Goal: Task Accomplishment & Management: Use online tool/utility

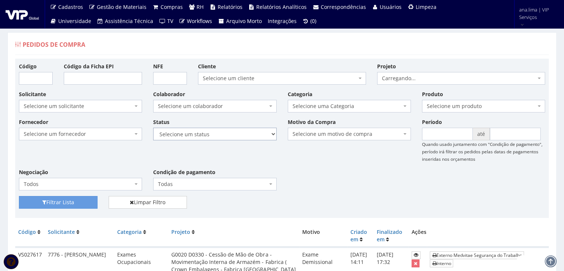
click at [239, 135] on select "Selecione um status Cancelado Aguardando Aprovação Diretoria Pedido Aprovado Ag…" at bounding box center [214, 134] width 123 height 13
select select "1"
click at [153, 128] on select "Selecione um status Cancelado Aguardando Aprovação Diretoria Pedido Aprovado Ag…" at bounding box center [214, 134] width 123 height 13
click at [74, 203] on button "Filtrar Lista" at bounding box center [58, 202] width 79 height 13
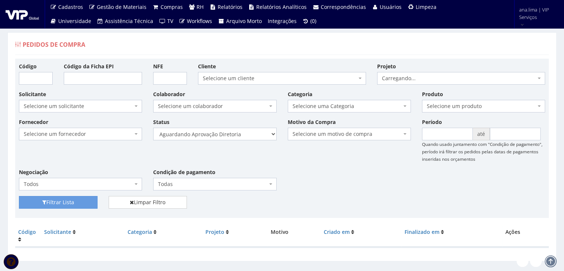
scroll to position [15, 0]
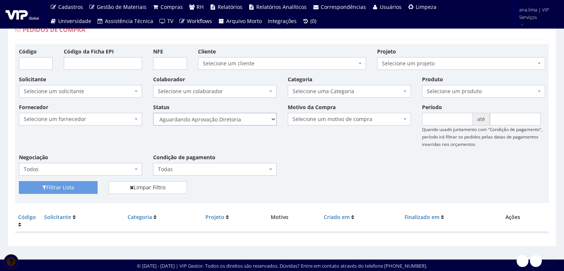
click at [242, 116] on select "Selecione um status Cancelado Aguardando Aprovação Diretoria Pedido Aprovado Ag…" at bounding box center [214, 119] width 123 height 13
select select "4"
click at [153, 113] on select "Selecione um status Cancelado Aguardando Aprovação Diretoria Pedido Aprovado Ag…" at bounding box center [214, 119] width 123 height 13
drag, startPoint x: 83, startPoint y: 181, endPoint x: 168, endPoint y: 169, distance: 85.0
click at [84, 181] on button "Filtrar Lista" at bounding box center [58, 187] width 79 height 13
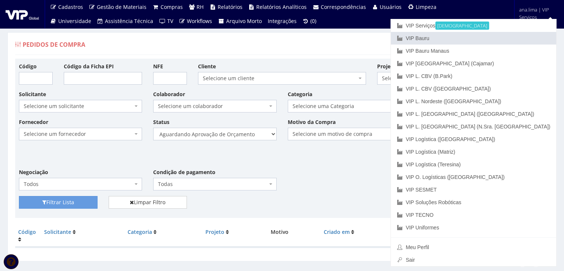
click at [495, 41] on link "VIP Bauru" at bounding box center [473, 38] width 165 height 13
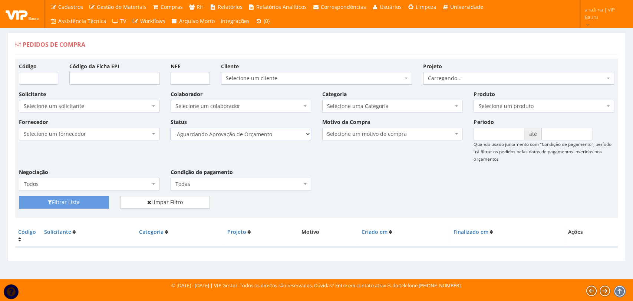
click at [275, 138] on select "Selecione um status Cancelado Aguardando Aprovação Diretoria Pedido Aprovado Ag…" at bounding box center [241, 134] width 140 height 13
select select "1"
click at [171, 128] on select "Selecione um status Cancelado Aguardando Aprovação Diretoria Pedido Aprovado Ag…" at bounding box center [241, 134] width 140 height 13
click at [56, 202] on button "Filtrar Lista" at bounding box center [64, 202] width 90 height 13
click at [278, 133] on select "Selecione um status Cancelado Aguardando Aprovação Diretoria Pedido Aprovado Ag…" at bounding box center [241, 134] width 140 height 13
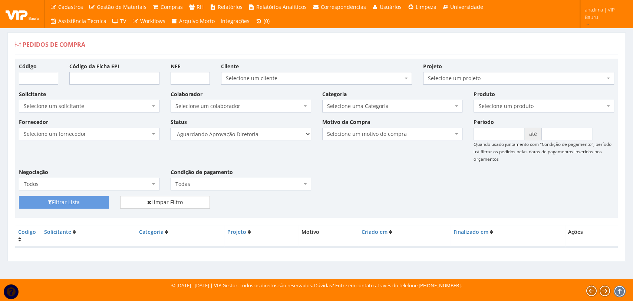
select select "4"
click at [171, 128] on select "Selecione um status Cancelado Aguardando Aprovação Diretoria Pedido Aprovado Ag…" at bounding box center [241, 134] width 140 height 13
click at [102, 201] on button "Filtrar Lista" at bounding box center [64, 202] width 90 height 13
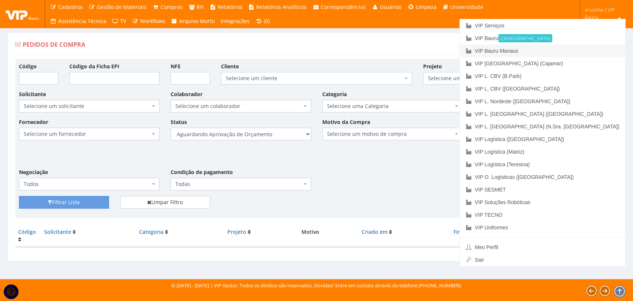
click at [587, 51] on link "VIP Bauru Manaus" at bounding box center [542, 50] width 165 height 13
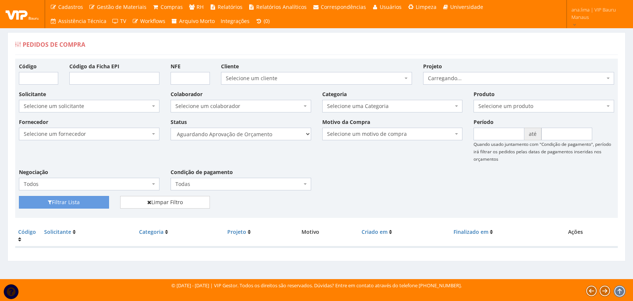
click at [266, 137] on select "Selecione um status Cancelado Aguardando Aprovação Diretoria Pedido Aprovado Ag…" at bounding box center [241, 134] width 140 height 13
select select "1"
click at [171, 128] on select "Selecione um status Cancelado Aguardando Aprovação Diretoria Pedido Aprovado Ag…" at bounding box center [241, 134] width 140 height 13
click at [98, 198] on button "Filtrar Lista" at bounding box center [64, 202] width 90 height 13
click at [284, 136] on select "Selecione um status Cancelado Aguardando Aprovação Diretoria Pedido Aprovado Ag…" at bounding box center [241, 134] width 140 height 13
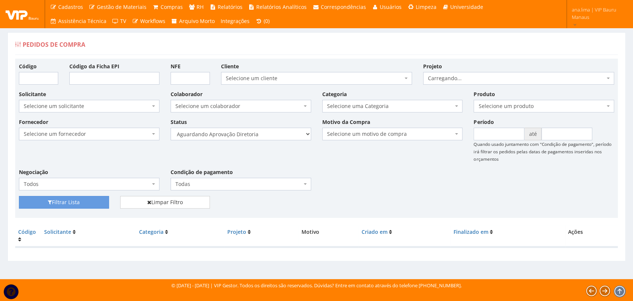
select select "4"
click at [171, 128] on select "Selecione um status Cancelado Aguardando Aprovação Diretoria Pedido Aprovado Ag…" at bounding box center [241, 134] width 140 height 13
click at [96, 204] on button "Filtrar Lista" at bounding box center [64, 202] width 90 height 13
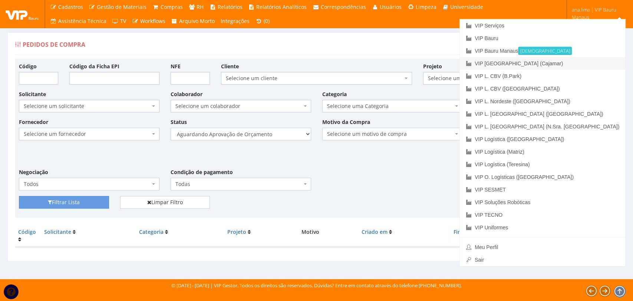
click at [595, 67] on link "VIP [GEOGRAPHIC_DATA] (Cajamar)" at bounding box center [542, 63] width 165 height 13
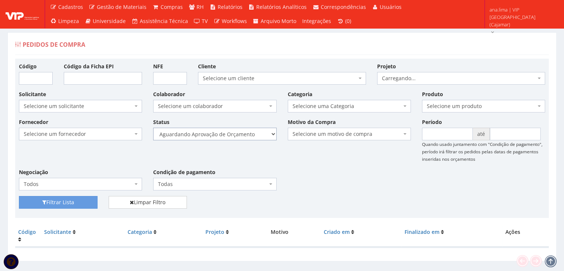
drag, startPoint x: 256, startPoint y: 133, endPoint x: 254, endPoint y: 137, distance: 4.1
click at [256, 133] on select "Selecione um status Cancelado Aguardando Aprovação Diretoria Pedido Aprovado Ag…" at bounding box center [214, 134] width 123 height 13
select select "1"
click at [153, 128] on select "Selecione um status Cancelado Aguardando Aprovação Diretoria Pedido Aprovado Ag…" at bounding box center [214, 134] width 123 height 13
click at [80, 202] on button "Filtrar Lista" at bounding box center [58, 202] width 79 height 13
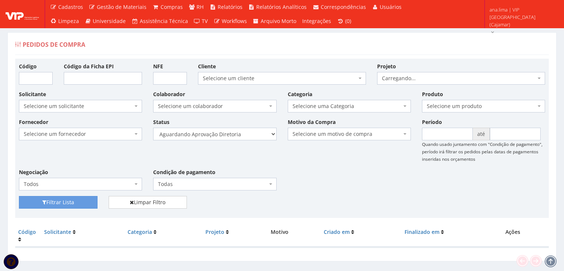
scroll to position [15, 0]
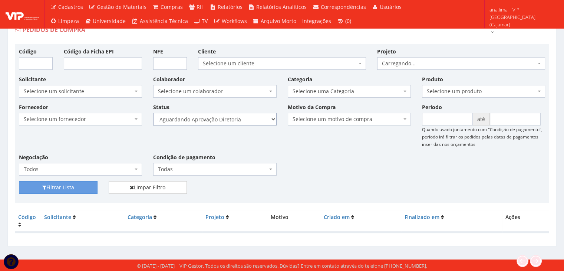
click at [248, 121] on select "Selecione um status Cancelado Aguardando Aprovação Diretoria Pedido Aprovado Ag…" at bounding box center [214, 119] width 123 height 13
select select "4"
click at [153, 113] on select "Selecione um status Cancelado Aguardando Aprovação Diretoria Pedido Aprovado Ag…" at bounding box center [214, 119] width 123 height 13
click at [75, 187] on button "Filtrar Lista" at bounding box center [58, 187] width 79 height 13
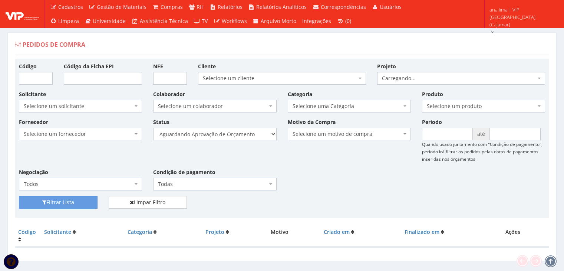
scroll to position [15, 0]
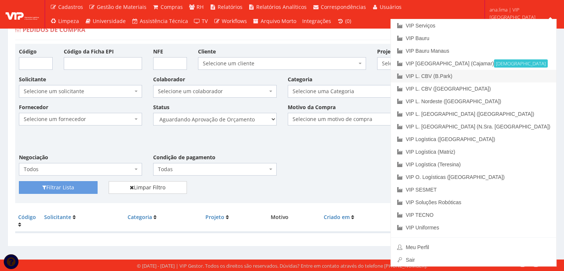
click at [516, 78] on link "VIP L. CBV (B.Park)" at bounding box center [473, 76] width 165 height 13
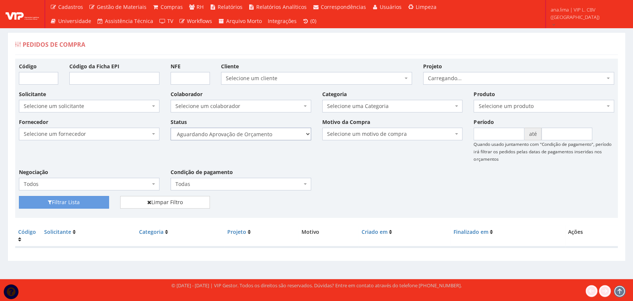
click at [286, 135] on select "Selecione um status Cancelado Aguardando Aprovação Diretoria Pedido Aprovado Ag…" at bounding box center [241, 134] width 140 height 13
select select "1"
click at [171, 128] on select "Selecione um status Cancelado Aguardando Aprovação Diretoria Pedido Aprovado Ag…" at bounding box center [241, 134] width 140 height 13
click at [98, 200] on button "Filtrar Lista" at bounding box center [64, 202] width 90 height 13
click at [269, 135] on select "Selecione um status Cancelado Aguardando Aprovação Diretoria Pedido Aprovado Ag…" at bounding box center [241, 134] width 140 height 13
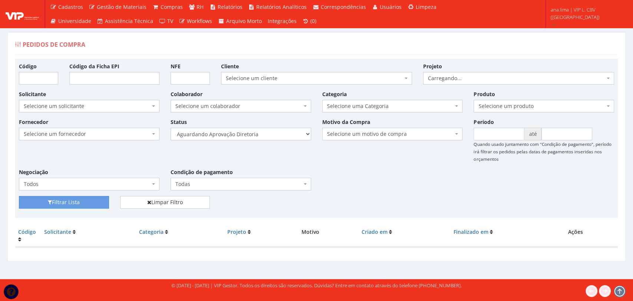
select select "4"
click at [171, 128] on select "Selecione um status Cancelado Aguardando Aprovação Diretoria Pedido Aprovado Ag…" at bounding box center [241, 134] width 140 height 13
click at [99, 202] on button "Filtrar Lista" at bounding box center [64, 202] width 90 height 13
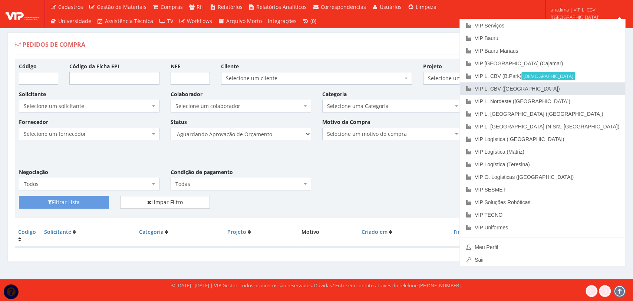
drag, startPoint x: 584, startPoint y: 87, endPoint x: 512, endPoint y: 95, distance: 72.7
click at [583, 88] on link "VIP L. CBV ([GEOGRAPHIC_DATA])" at bounding box center [542, 88] width 165 height 13
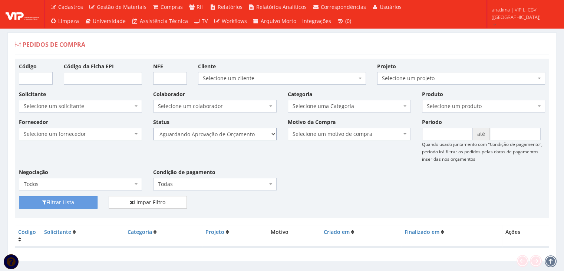
click at [237, 132] on select "Selecione um status Cancelado Aguardando Aprovação Diretoria Pedido Aprovado Ag…" at bounding box center [214, 134] width 123 height 13
select select "1"
click at [153, 128] on select "Selecione um status Cancelado Aguardando Aprovação Diretoria Pedido Aprovado Ag…" at bounding box center [214, 134] width 123 height 13
drag, startPoint x: 68, startPoint y: 201, endPoint x: 182, endPoint y: 169, distance: 118.3
click at [68, 201] on button "Filtrar Lista" at bounding box center [58, 202] width 79 height 13
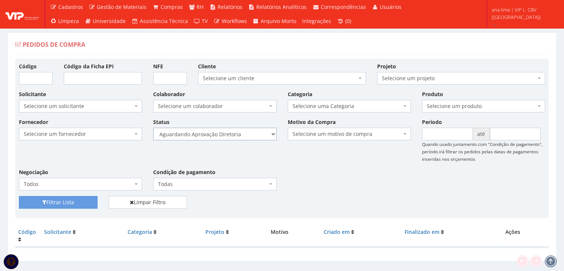
click at [233, 134] on select "Selecione um status Cancelado Aguardando Aprovação Diretoria Pedido Aprovado Ag…" at bounding box center [214, 134] width 123 height 13
select select "4"
click at [153, 128] on select "Selecione um status Cancelado Aguardando Aprovação Diretoria Pedido Aprovado Ag…" at bounding box center [214, 134] width 123 height 13
click at [53, 200] on button "Filtrar Lista" at bounding box center [58, 202] width 79 height 13
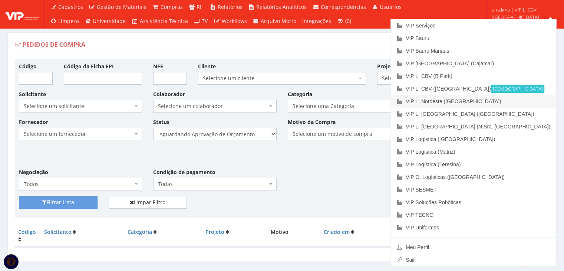
click at [522, 101] on link "VIP L. Nordeste ([GEOGRAPHIC_DATA])" at bounding box center [473, 101] width 165 height 13
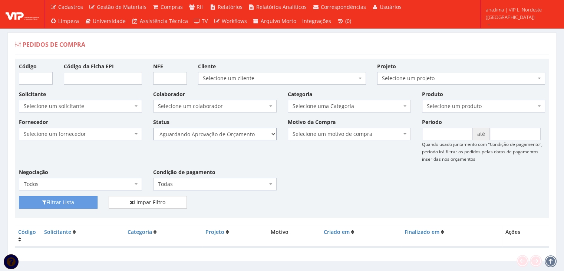
click at [243, 135] on select "Selecione um status Cancelado Aguardando Aprovação Diretoria Pedido Aprovado Ag…" at bounding box center [214, 134] width 123 height 13
select select "1"
click at [153, 128] on select "Selecione um status Cancelado Aguardando Aprovação Diretoria Pedido Aprovado Ag…" at bounding box center [214, 134] width 123 height 13
click at [81, 201] on button "Filtrar Lista" at bounding box center [58, 202] width 79 height 13
click at [218, 138] on select "Selecione um status Cancelado Aguardando Aprovação Diretoria Pedido Aprovado Ag…" at bounding box center [214, 134] width 123 height 13
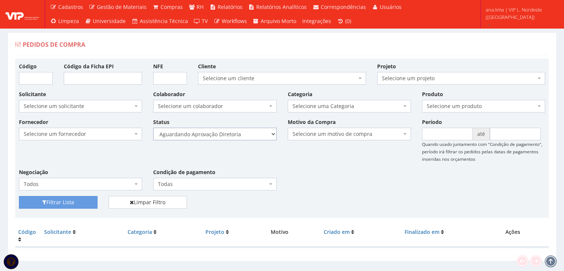
select select "4"
click at [153, 128] on select "Selecione um status Cancelado Aguardando Aprovação Diretoria Pedido Aprovado Ag…" at bounding box center [214, 134] width 123 height 13
click at [90, 201] on button "Filtrar Lista" at bounding box center [58, 202] width 79 height 13
click at [258, 132] on select "Selecione um status Cancelado Aguardando Aprovação Diretoria Pedido Aprovado Ag…" at bounding box center [214, 134] width 123 height 13
select select "1"
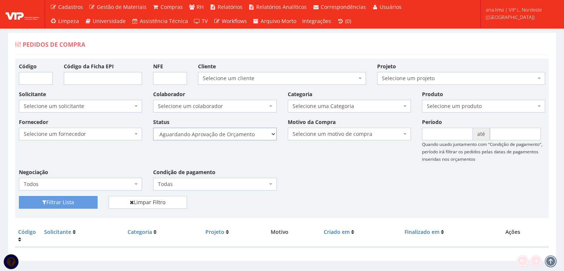
click at [153, 128] on select "Selecione um status Cancelado Aguardando Aprovação Diretoria Pedido Aprovado Ag…" at bounding box center [214, 134] width 123 height 13
click at [80, 200] on button "Filtrar Lista" at bounding box center [58, 202] width 79 height 13
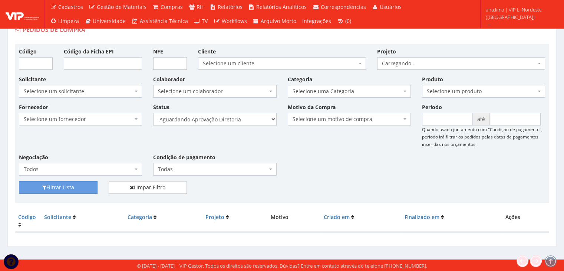
scroll to position [15, 0]
click at [242, 118] on select "Selecione um status Cancelado Aguardando Aprovação Diretoria Pedido Aprovado Ag…" at bounding box center [214, 119] width 123 height 13
select select "4"
click at [153, 113] on select "Selecione um status Cancelado Aguardando Aprovação Diretoria Pedido Aprovado Ag…" at bounding box center [214, 119] width 123 height 13
click at [90, 187] on button "Filtrar Lista" at bounding box center [58, 187] width 79 height 13
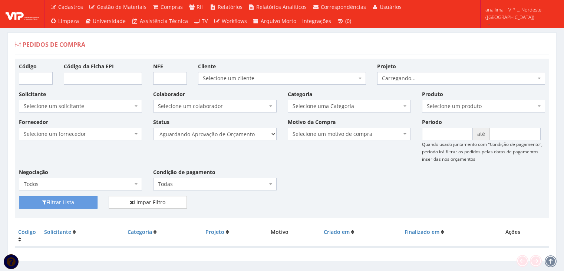
scroll to position [15, 0]
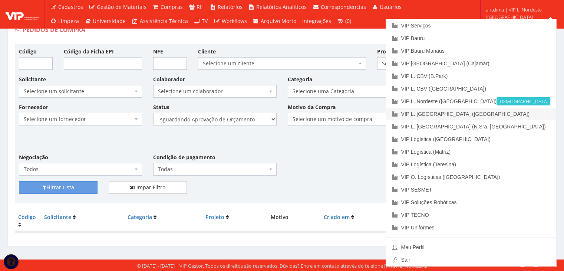
click at [528, 113] on link "VIP L. [GEOGRAPHIC_DATA] ([GEOGRAPHIC_DATA])" at bounding box center [471, 113] width 170 height 13
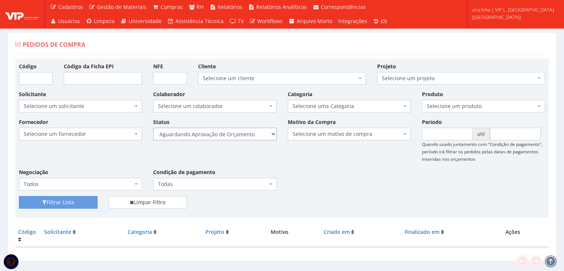
click at [244, 136] on select "Selecione um status Cancelado Aguardando Aprovação Diretoria Pedido Aprovado Ag…" at bounding box center [214, 134] width 123 height 13
select select "1"
click at [153, 128] on select "Selecione um status Cancelado Aguardando Aprovação Diretoria Pedido Aprovado Ag…" at bounding box center [214, 134] width 123 height 13
click at [82, 202] on button "Filtrar Lista" at bounding box center [58, 202] width 79 height 13
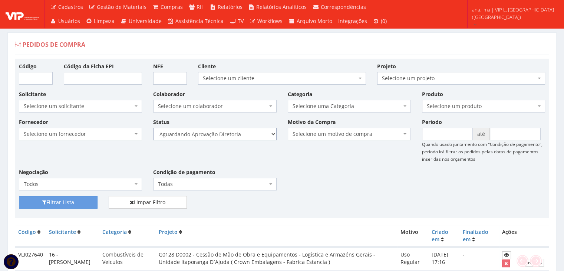
click at [237, 135] on select "Selecione um status Cancelado Aguardando Aprovação Diretoria Pedido Aprovado Ag…" at bounding box center [214, 134] width 123 height 13
select select "4"
click at [153, 128] on select "Selecione um status Cancelado Aguardando Aprovação Diretoria Pedido Aprovado Ag…" at bounding box center [214, 134] width 123 height 13
click at [86, 201] on button "Filtrar Lista" at bounding box center [58, 202] width 79 height 13
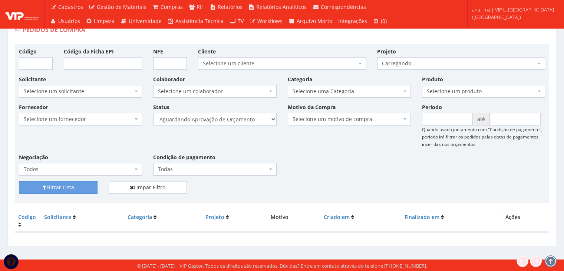
scroll to position [15, 0]
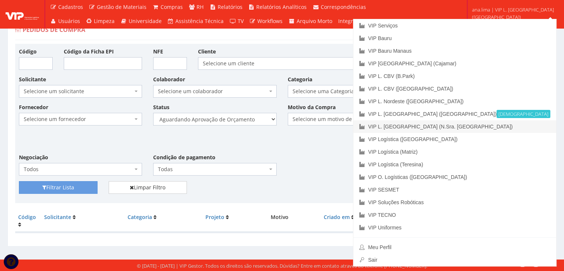
click at [519, 128] on link "VIP L. [GEOGRAPHIC_DATA] (N.Sra. [GEOGRAPHIC_DATA])" at bounding box center [454, 126] width 203 height 13
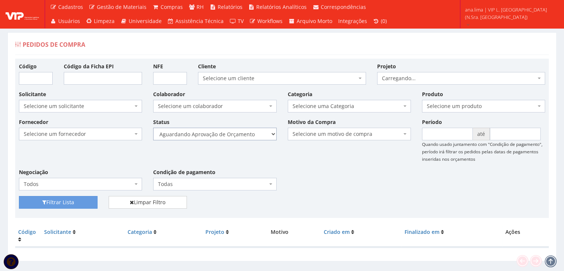
drag, startPoint x: 0, startPoint y: 0, endPoint x: 239, endPoint y: 133, distance: 273.5
click at [239, 133] on select "Selecione um status Cancelado Aguardando Aprovação Diretoria Pedido Aprovado Ag…" at bounding box center [214, 134] width 123 height 13
select select "1"
click at [153, 128] on select "Selecione um status Cancelado Aguardando Aprovação Diretoria Pedido Aprovado Ag…" at bounding box center [214, 134] width 123 height 13
click at [89, 202] on button "Filtrar Lista" at bounding box center [58, 202] width 79 height 13
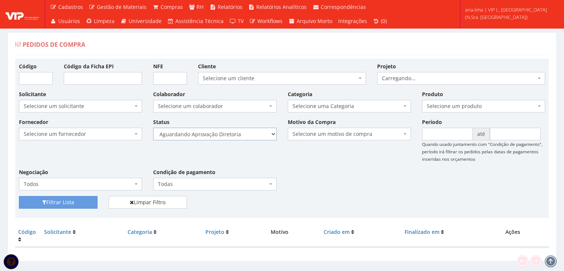
click at [234, 135] on select "Selecione um status Cancelado Aguardando Aprovação Diretoria Pedido Aprovado Ag…" at bounding box center [214, 134] width 123 height 13
select select "4"
click at [153, 128] on select "Selecione um status Cancelado Aguardando Aprovação Diretoria Pedido Aprovado Ag…" at bounding box center [214, 134] width 123 height 13
click at [83, 199] on button "Filtrar Lista" at bounding box center [58, 202] width 79 height 13
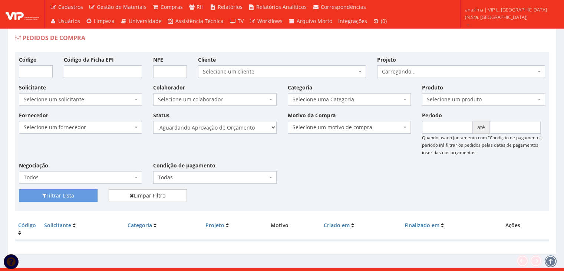
scroll to position [15, 0]
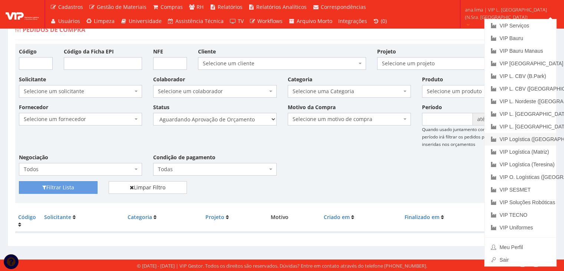
click at [539, 138] on link "VIP Logística ([GEOGRAPHIC_DATA])" at bounding box center [520, 139] width 72 height 13
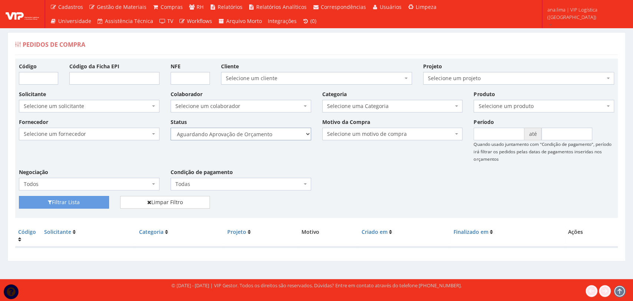
click at [275, 138] on select "Selecione um status Cancelado Aguardando Aprovação Diretoria Pedido Aprovado Ag…" at bounding box center [241, 134] width 140 height 13
select select "1"
click at [171, 128] on select "Selecione um status Cancelado Aguardando Aprovação Diretoria Pedido Aprovado Ag…" at bounding box center [241, 134] width 140 height 13
click at [59, 200] on button "Filtrar Lista" at bounding box center [64, 202] width 90 height 13
click at [259, 135] on select "Selecione um status Cancelado Aguardando Aprovação Diretoria Pedido Aprovado Ag…" at bounding box center [241, 134] width 140 height 13
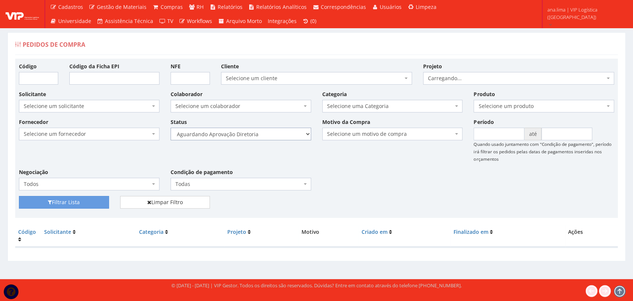
select select "4"
click at [171, 128] on select "Selecione um status Cancelado Aguardando Aprovação Diretoria Pedido Aprovado Ag…" at bounding box center [241, 134] width 140 height 13
click at [98, 202] on button "Filtrar Lista" at bounding box center [64, 202] width 90 height 13
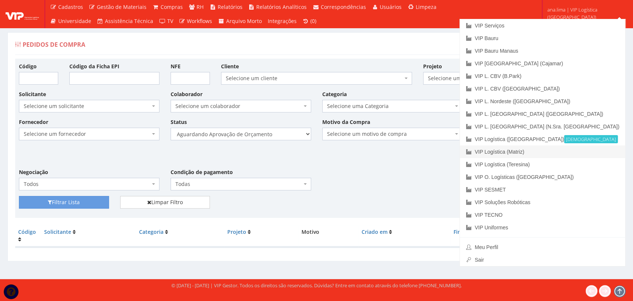
click at [569, 153] on link "VIP Logística (Matriz)" at bounding box center [542, 151] width 165 height 13
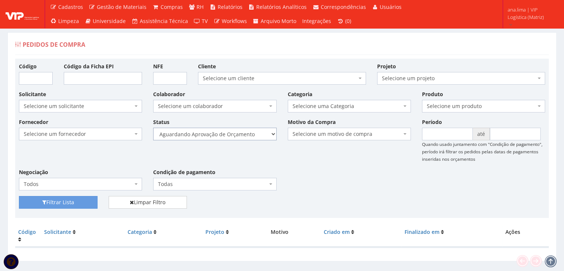
click at [246, 133] on select "Selecione um status Cancelado Aguardando Aprovação Diretoria Pedido Aprovado Ag…" at bounding box center [214, 134] width 123 height 13
select select "1"
click at [153, 128] on select "Selecione um status Cancelado Aguardando Aprovação Diretoria Pedido Aprovado Ag…" at bounding box center [214, 134] width 123 height 13
click at [88, 201] on button "Filtrar Lista" at bounding box center [58, 202] width 79 height 13
click at [249, 136] on select "Selecione um status Cancelado Aguardando Aprovação Diretoria Pedido Aprovado Ag…" at bounding box center [214, 134] width 123 height 13
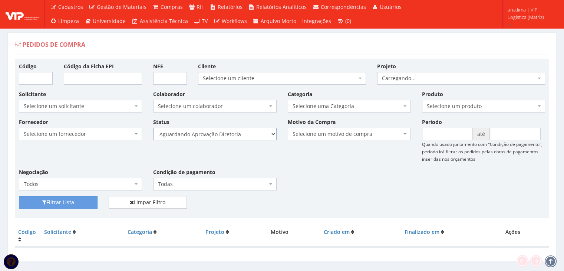
select select "4"
click at [153, 128] on select "Selecione um status Cancelado Aguardando Aprovação Diretoria Pedido Aprovado Ag…" at bounding box center [214, 134] width 123 height 13
click at [91, 200] on button "Filtrar Lista" at bounding box center [58, 202] width 79 height 13
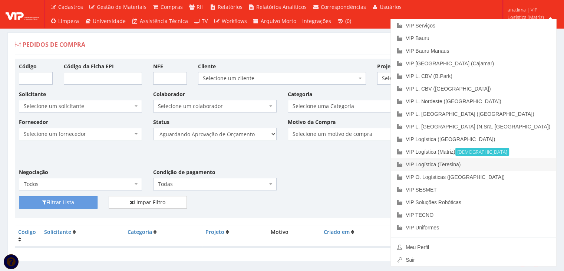
click at [517, 162] on link "VIP Logística (Teresina)" at bounding box center [473, 164] width 165 height 13
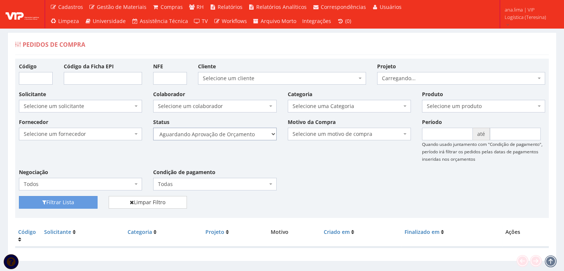
click at [239, 135] on select "Selecione um status Cancelado Aguardando Aprovação Diretoria Pedido Aprovado Ag…" at bounding box center [214, 134] width 123 height 13
select select "1"
click at [153, 128] on select "Selecione um status Cancelado Aguardando Aprovação Diretoria Pedido Aprovado Ag…" at bounding box center [214, 134] width 123 height 13
click at [70, 202] on button "Filtrar Lista" at bounding box center [58, 202] width 79 height 13
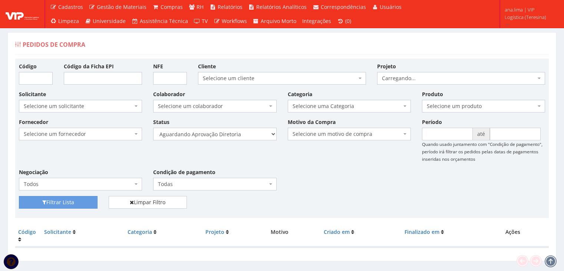
click at [241, 133] on select "Selecione um status Cancelado Aguardando Aprovação Diretoria Pedido Aprovado Ag…" at bounding box center [214, 134] width 123 height 13
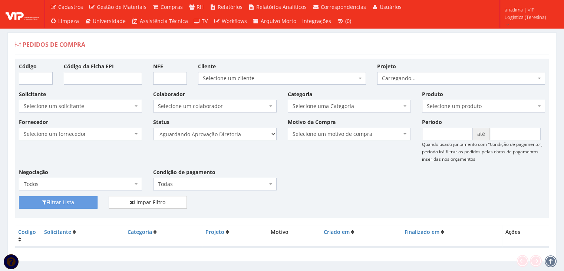
select select "4"
click at [153, 128] on select "Selecione um status Cancelado Aguardando Aprovação Diretoria Pedido Aprovado Ag…" at bounding box center [214, 134] width 123 height 13
drag, startPoint x: 77, startPoint y: 199, endPoint x: 84, endPoint y: 195, distance: 8.0
click at [77, 199] on button "Filtrar Lista" at bounding box center [58, 202] width 79 height 13
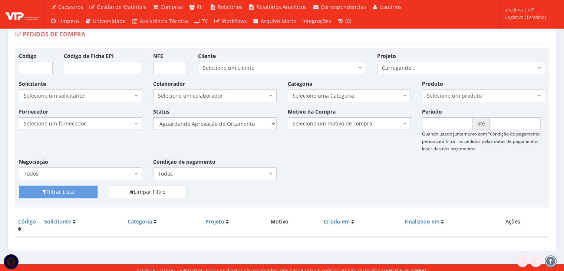
scroll to position [15, 0]
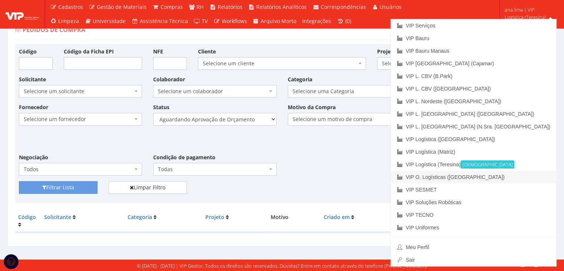
click at [508, 176] on link "VIP O. Logísticas ([GEOGRAPHIC_DATA])" at bounding box center [473, 177] width 165 height 13
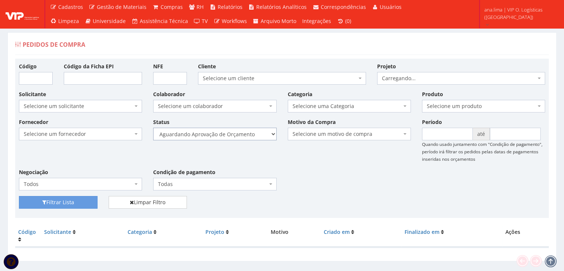
drag, startPoint x: 255, startPoint y: 132, endPoint x: 254, endPoint y: 138, distance: 5.5
click at [255, 132] on select "Selecione um status Cancelado Aguardando Aprovação Diretoria Pedido Aprovado Ag…" at bounding box center [214, 134] width 123 height 13
select select "1"
click at [153, 128] on select "Selecione um status Cancelado Aguardando Aprovação Diretoria Pedido Aprovado Ag…" at bounding box center [214, 134] width 123 height 13
click at [83, 198] on button "Filtrar Lista" at bounding box center [58, 202] width 79 height 13
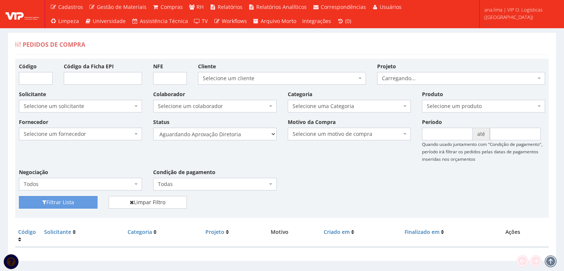
scroll to position [15, 0]
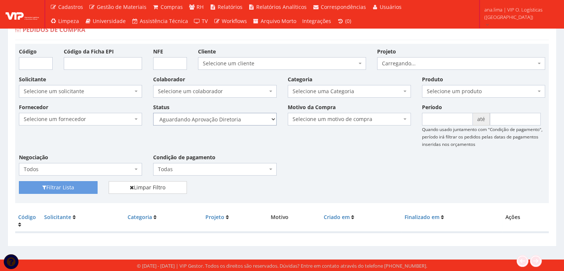
click at [248, 119] on select "Selecione um status Cancelado Aguardando Aprovação Diretoria Pedido Aprovado Ag…" at bounding box center [214, 119] width 123 height 13
select select "4"
click at [153, 113] on select "Selecione um status Cancelado Aguardando Aprovação Diretoria Pedido Aprovado Ag…" at bounding box center [214, 119] width 123 height 13
click at [87, 187] on button "Filtrar Lista" at bounding box center [58, 187] width 79 height 13
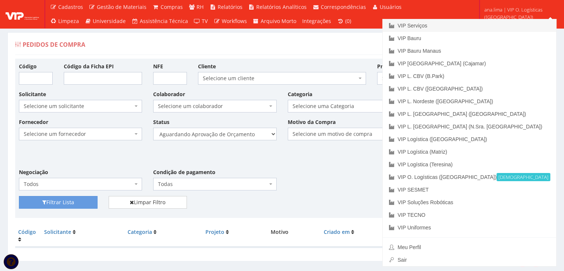
click at [494, 26] on link "VIP Serviços" at bounding box center [469, 25] width 173 height 13
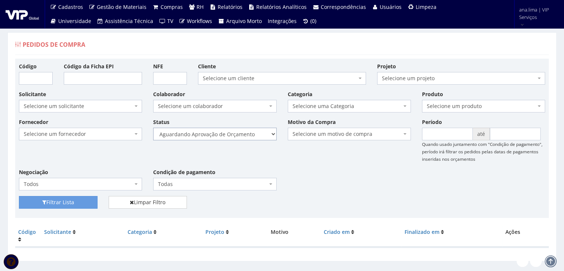
click at [254, 137] on select "Selecione um status Cancelado Aguardando Aprovação Diretoria Pedido Aprovado Ag…" at bounding box center [214, 134] width 123 height 13
select select "1"
click at [153, 128] on select "Selecione um status Cancelado Aguardando Aprovação Diretoria Pedido Aprovado Ag…" at bounding box center [214, 134] width 123 height 13
click at [77, 203] on button "Filtrar Lista" at bounding box center [58, 202] width 79 height 13
click at [250, 135] on select "Selecione um status Cancelado Aguardando Aprovação Diretoria Pedido Aprovado Ag…" at bounding box center [214, 134] width 123 height 13
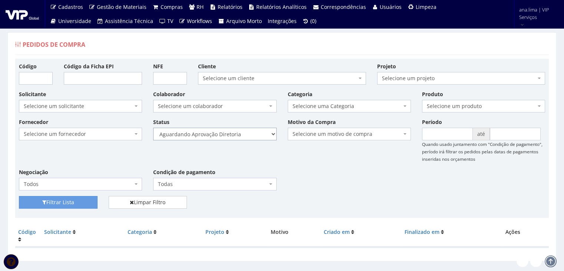
select select "4"
click at [153, 128] on select "Selecione um status Cancelado Aguardando Aprovação Diretoria Pedido Aprovado Ag…" at bounding box center [214, 134] width 123 height 13
drag, startPoint x: 76, startPoint y: 205, endPoint x: 212, endPoint y: 168, distance: 141.5
click at [76, 205] on button "Filtrar Lista" at bounding box center [58, 202] width 79 height 13
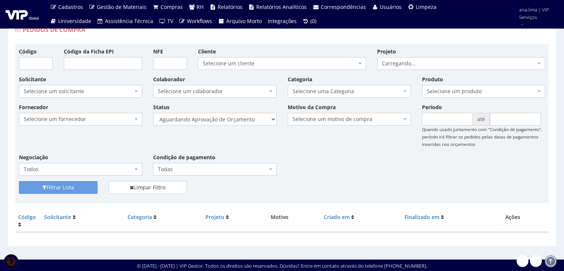
scroll to position [15, 0]
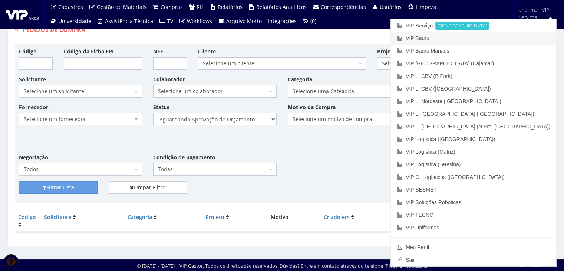
click at [526, 36] on link "VIP Bauru" at bounding box center [473, 38] width 165 height 13
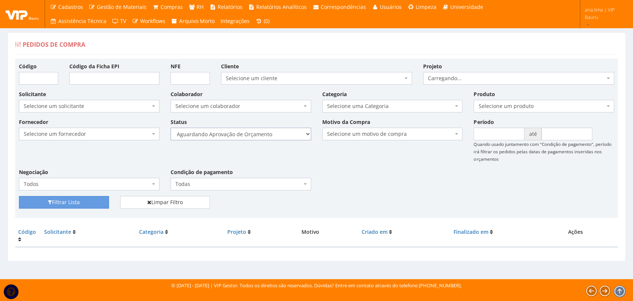
click at [262, 136] on select "Selecione um status Cancelado Aguardando Aprovação Diretoria Pedido Aprovado Ag…" at bounding box center [241, 134] width 140 height 13
select select "1"
click at [171, 128] on select "Selecione um status Cancelado Aguardando Aprovação Diretoria Pedido Aprovado Ag…" at bounding box center [241, 134] width 140 height 13
click at [98, 204] on button "Filtrar Lista" at bounding box center [64, 202] width 90 height 13
click at [255, 135] on select "Selecione um status Cancelado Aguardando Aprovação Diretoria Pedido Aprovado Ag…" at bounding box center [241, 134] width 140 height 13
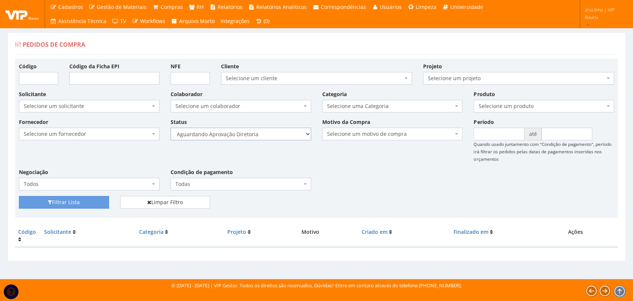
select select "4"
click at [171, 128] on select "Selecione um status Cancelado Aguardando Aprovação Diretoria Pedido Aprovado Ag…" at bounding box center [241, 134] width 140 height 13
click at [97, 203] on button "Filtrar Lista" at bounding box center [64, 202] width 90 height 13
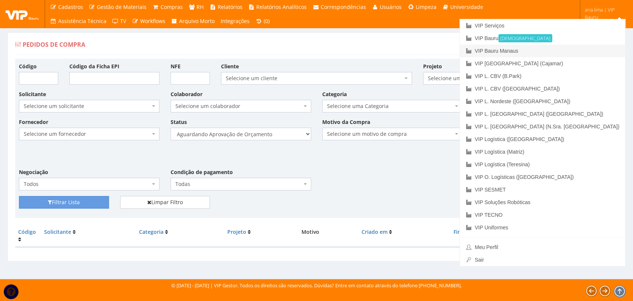
click at [585, 50] on link "VIP Bauru Manaus" at bounding box center [542, 50] width 165 height 13
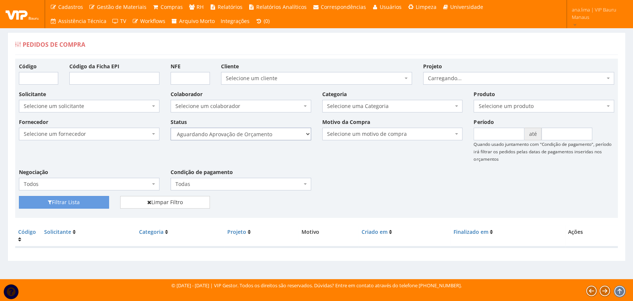
click at [268, 134] on select "Selecione um status Cancelado Aguardando Aprovação Diretoria Pedido Aprovado Ag…" at bounding box center [241, 134] width 140 height 13
select select "1"
click at [171, 128] on select "Selecione um status Cancelado Aguardando Aprovação Diretoria Pedido Aprovado Ag…" at bounding box center [241, 134] width 140 height 13
click at [87, 202] on button "Filtrar Lista" at bounding box center [64, 202] width 90 height 13
drag, startPoint x: 0, startPoint y: 0, endPoint x: 273, endPoint y: 135, distance: 304.7
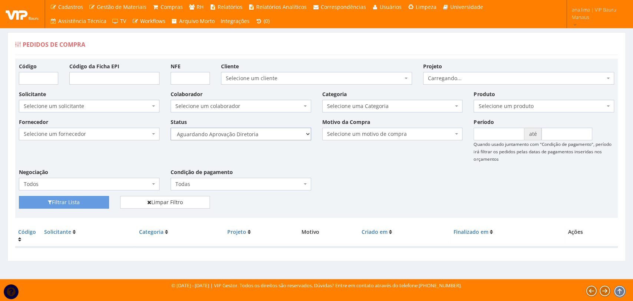
click at [273, 135] on select "Selecione um status Cancelado Aguardando Aprovação Diretoria Pedido Aprovado Ag…" at bounding box center [241, 134] width 140 height 13
select select "4"
click at [171, 128] on select "Selecione um status Cancelado Aguardando Aprovação Diretoria Pedido Aprovado Ag…" at bounding box center [241, 134] width 140 height 13
click at [92, 201] on button "Filtrar Lista" at bounding box center [64, 202] width 90 height 13
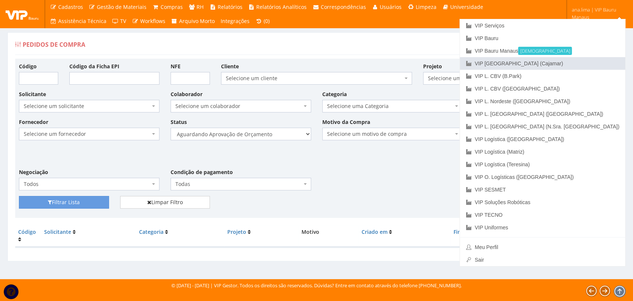
drag, startPoint x: 581, startPoint y: 63, endPoint x: 571, endPoint y: 65, distance: 10.5
click at [581, 63] on link "VIP [GEOGRAPHIC_DATA] (Cajamar)" at bounding box center [542, 63] width 165 height 13
